Goal: Task Accomplishment & Management: Complete application form

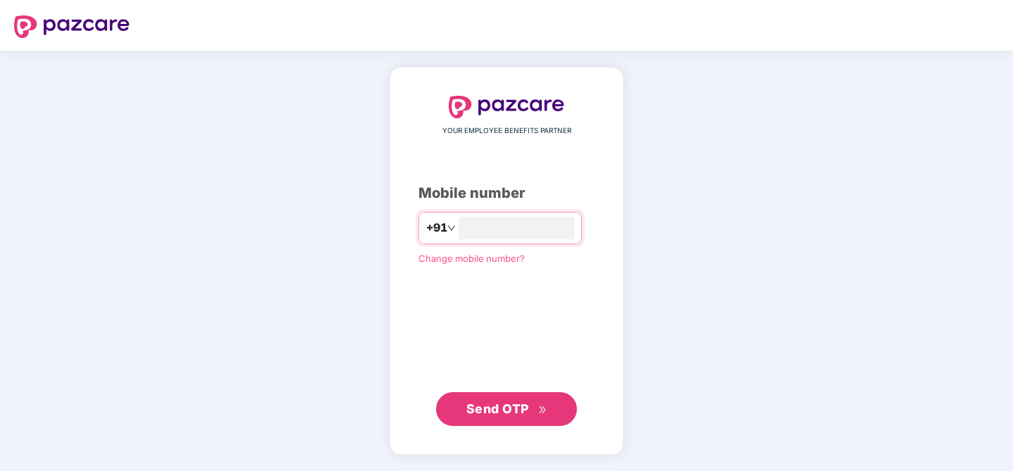
type input "**********"
click at [500, 414] on span "Send OTP" at bounding box center [497, 408] width 63 height 15
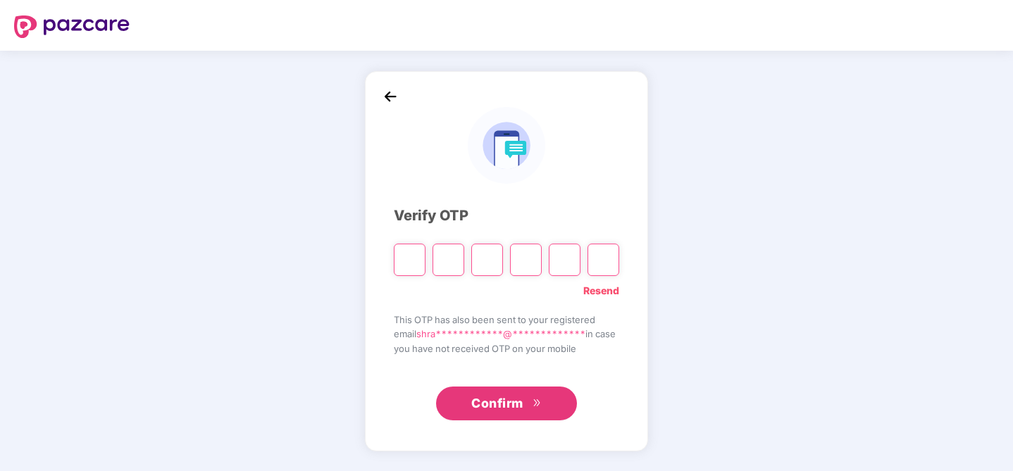
type input "*"
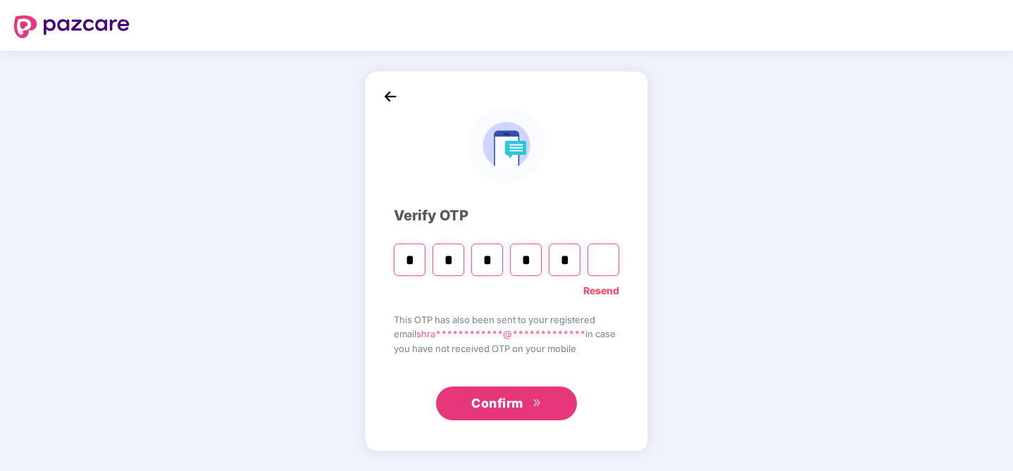
type input "*"
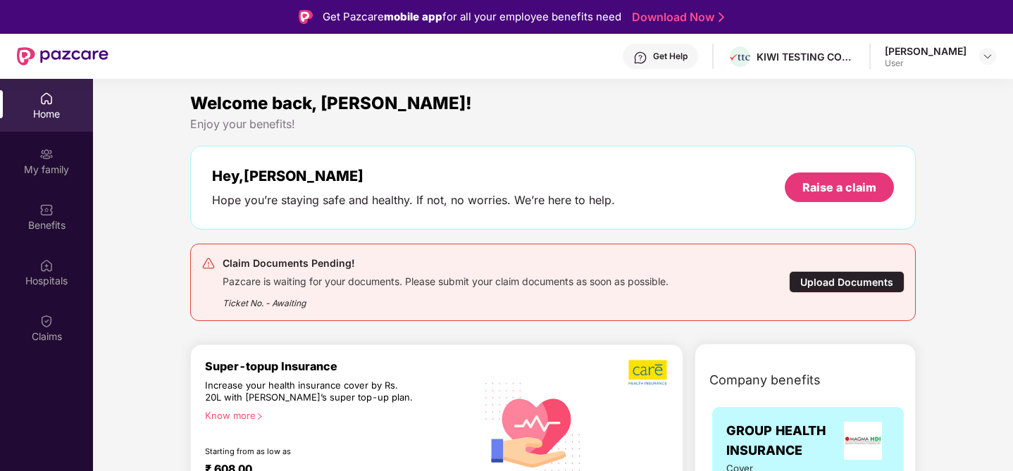
click at [825, 278] on div "Upload Documents" at bounding box center [847, 282] width 116 height 22
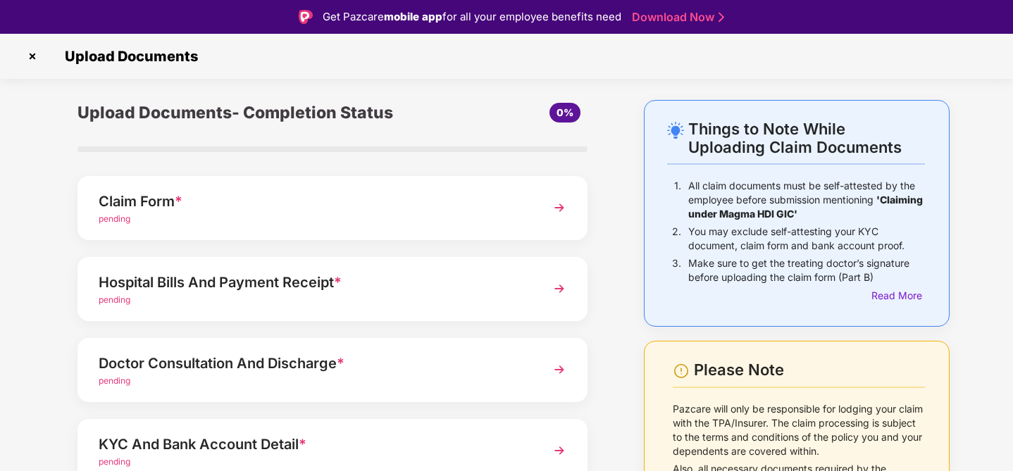
click at [260, 206] on div "Claim Form *" at bounding box center [313, 201] width 428 height 23
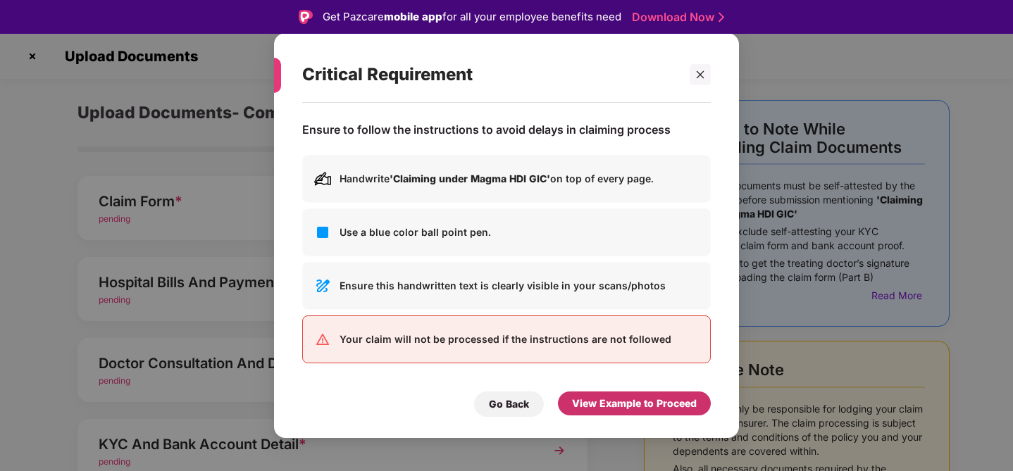
click at [634, 399] on div "View Example to Proceed" at bounding box center [634, 403] width 125 height 15
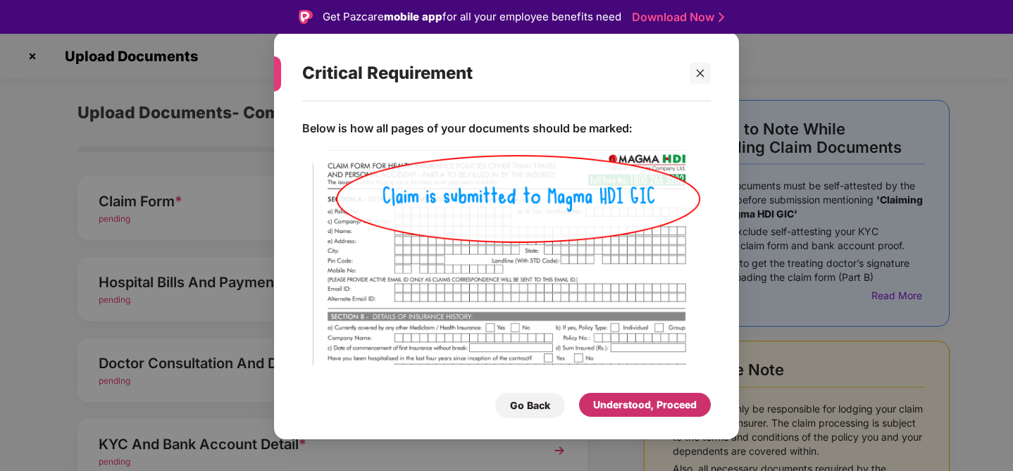
click at [636, 408] on div "Understood, Proceed" at bounding box center [645, 404] width 104 height 15
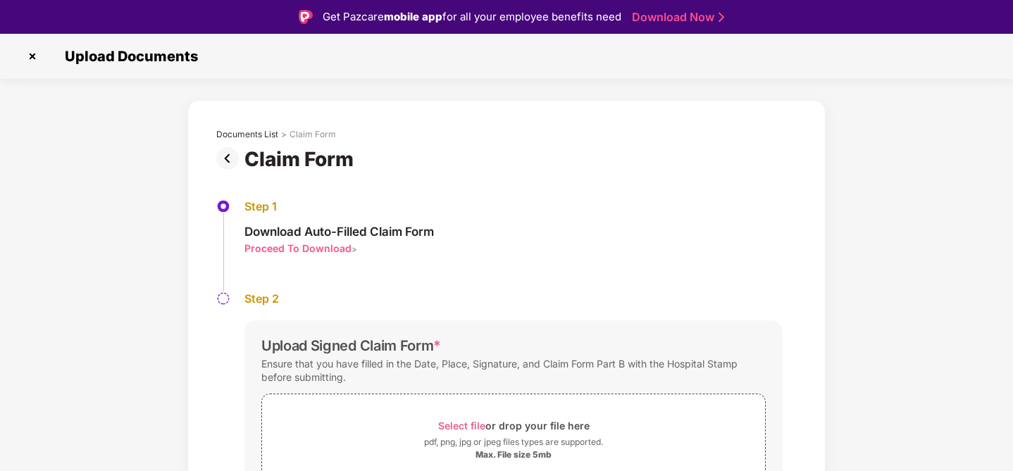
click at [305, 249] on div "Proceed To Download" at bounding box center [297, 248] width 107 height 13
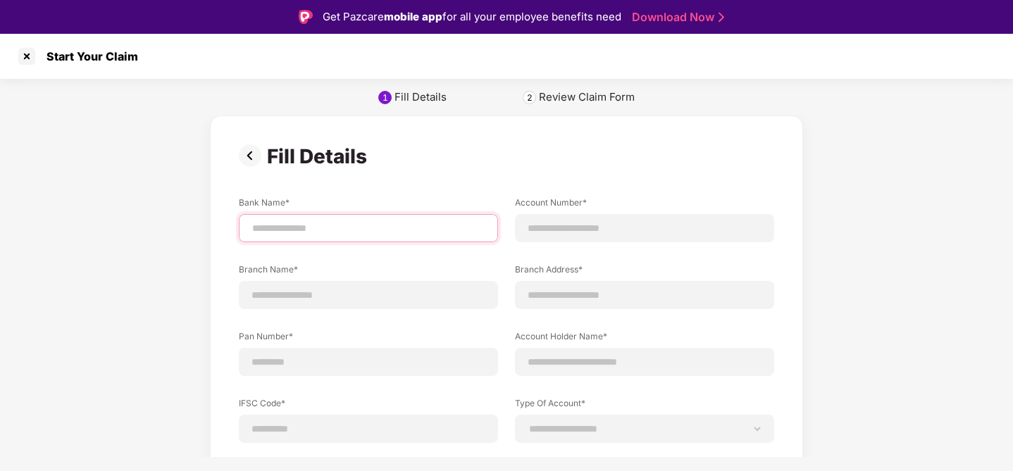
click at [310, 235] on input at bounding box center [368, 228] width 235 height 15
